Goal: Information Seeking & Learning: Find specific fact

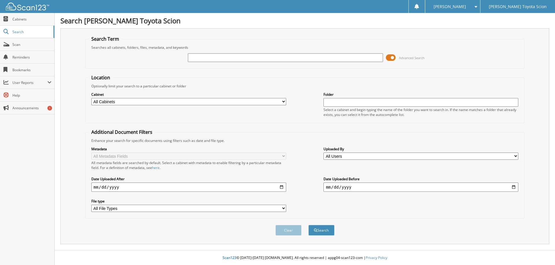
click at [216, 62] on input "text" at bounding box center [285, 57] width 195 height 9
type input "797693"
click at [322, 233] on button "Search" at bounding box center [321, 230] width 26 height 11
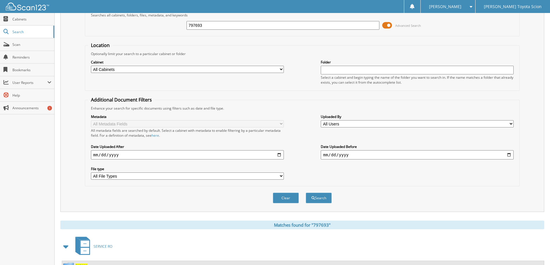
scroll to position [77, 0]
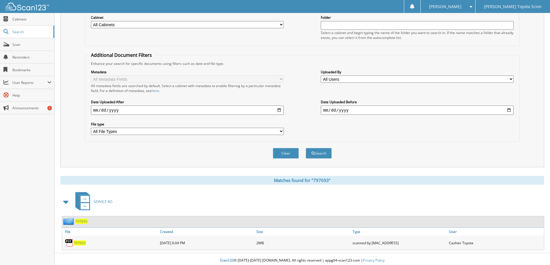
click at [80, 243] on span "797693" at bounding box center [80, 243] width 12 height 5
